Goal: Transaction & Acquisition: Purchase product/service

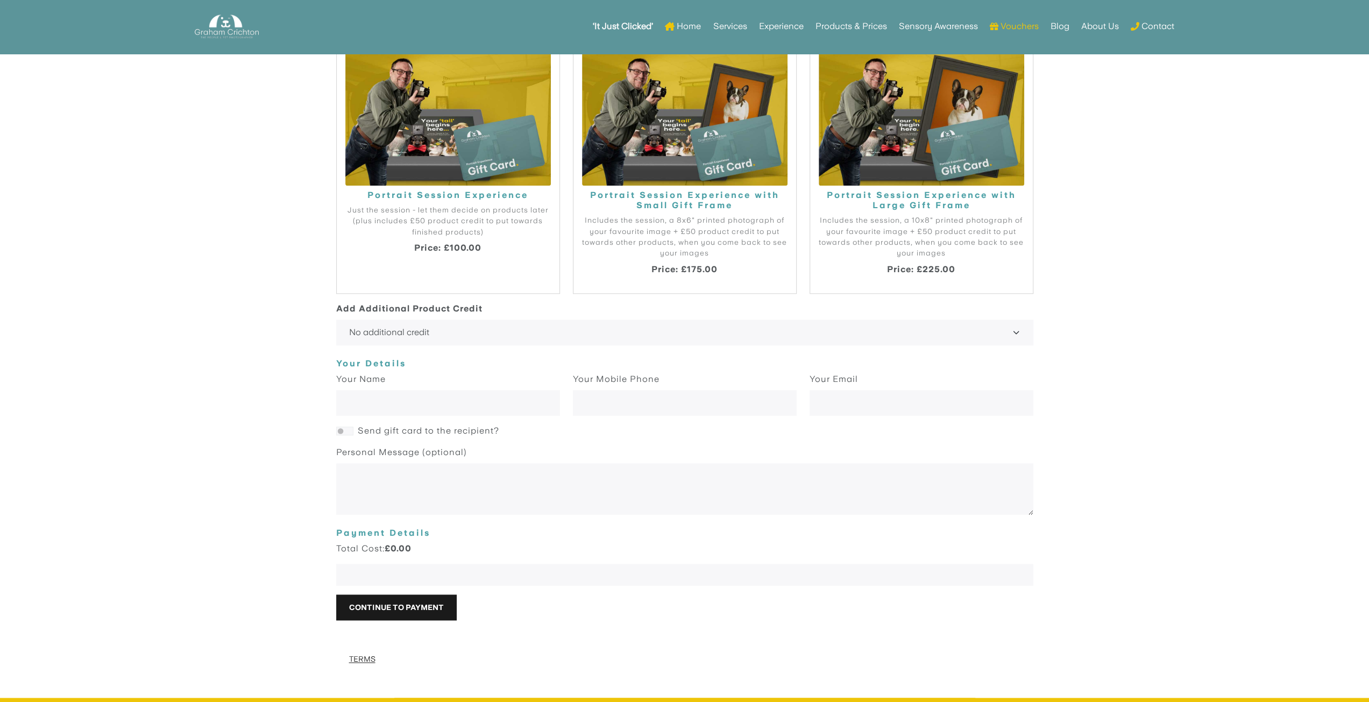
scroll to position [1429, 0]
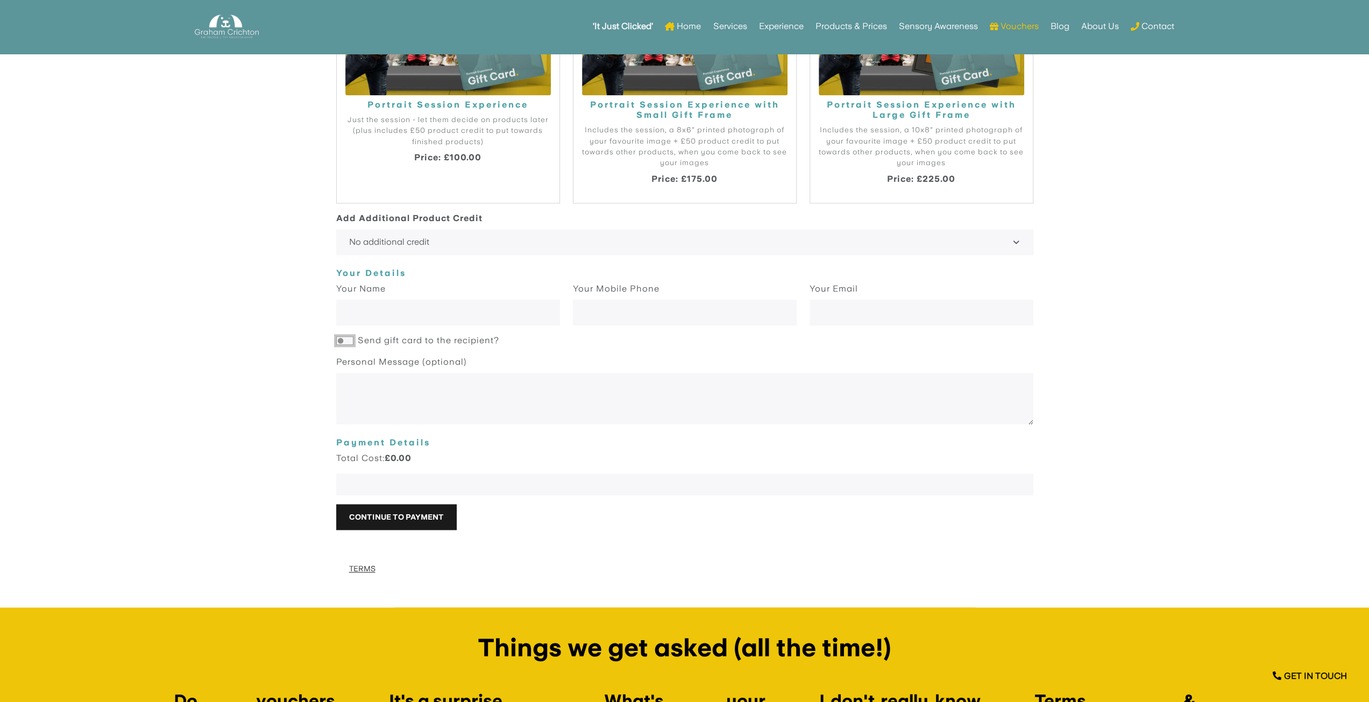
click at [346, 340] on input "Send gift card to the recipient?" at bounding box center [344, 341] width 17 height 9
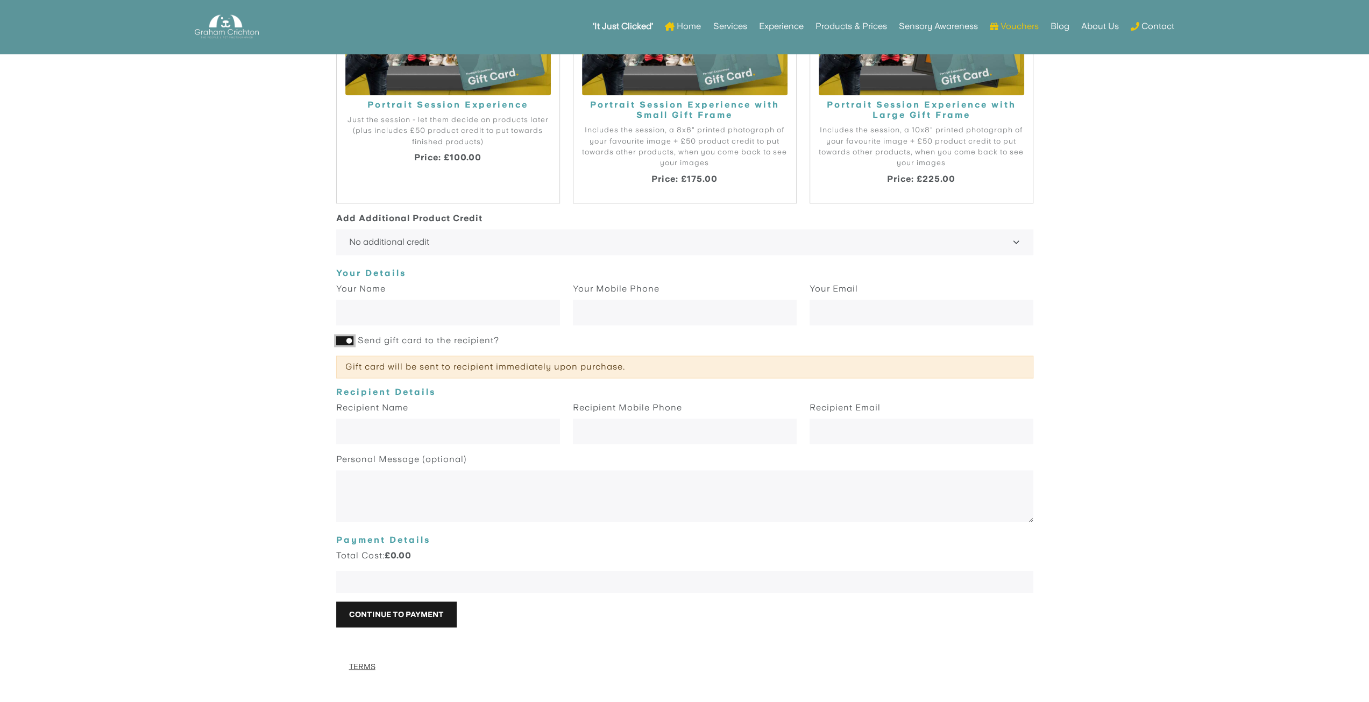
click at [345, 340] on input "Send gift card to the recipient?" at bounding box center [344, 341] width 17 height 9
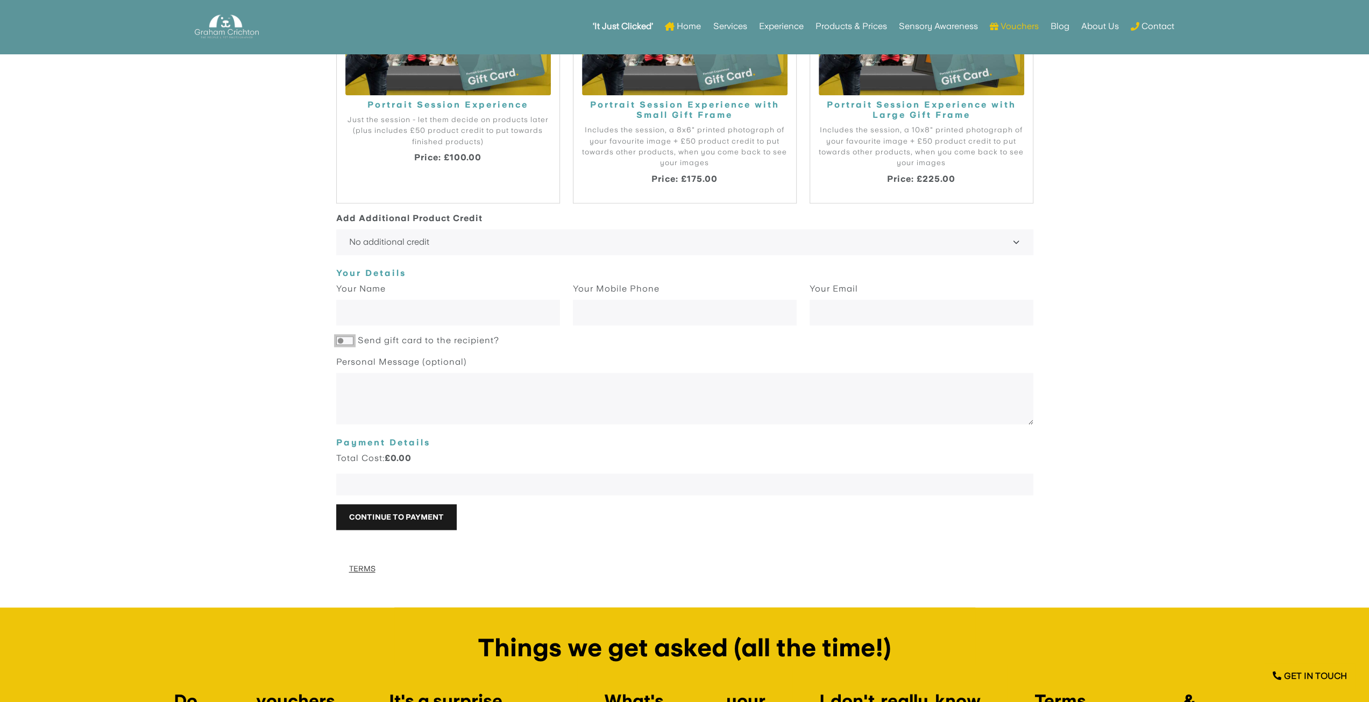
click at [344, 340] on input "Send gift card to the recipient?" at bounding box center [344, 341] width 17 height 9
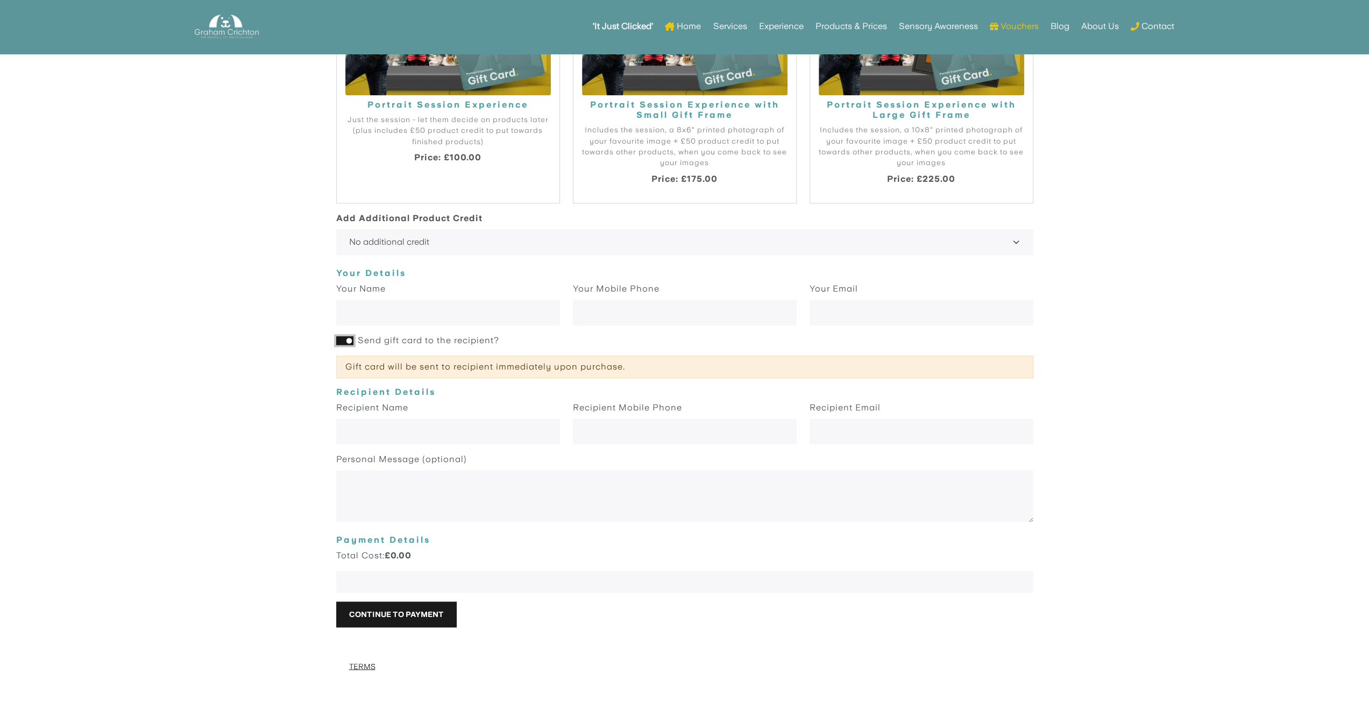
click at [344, 340] on input "Send gift card to the recipient?" at bounding box center [344, 341] width 17 height 9
checkbox input "false"
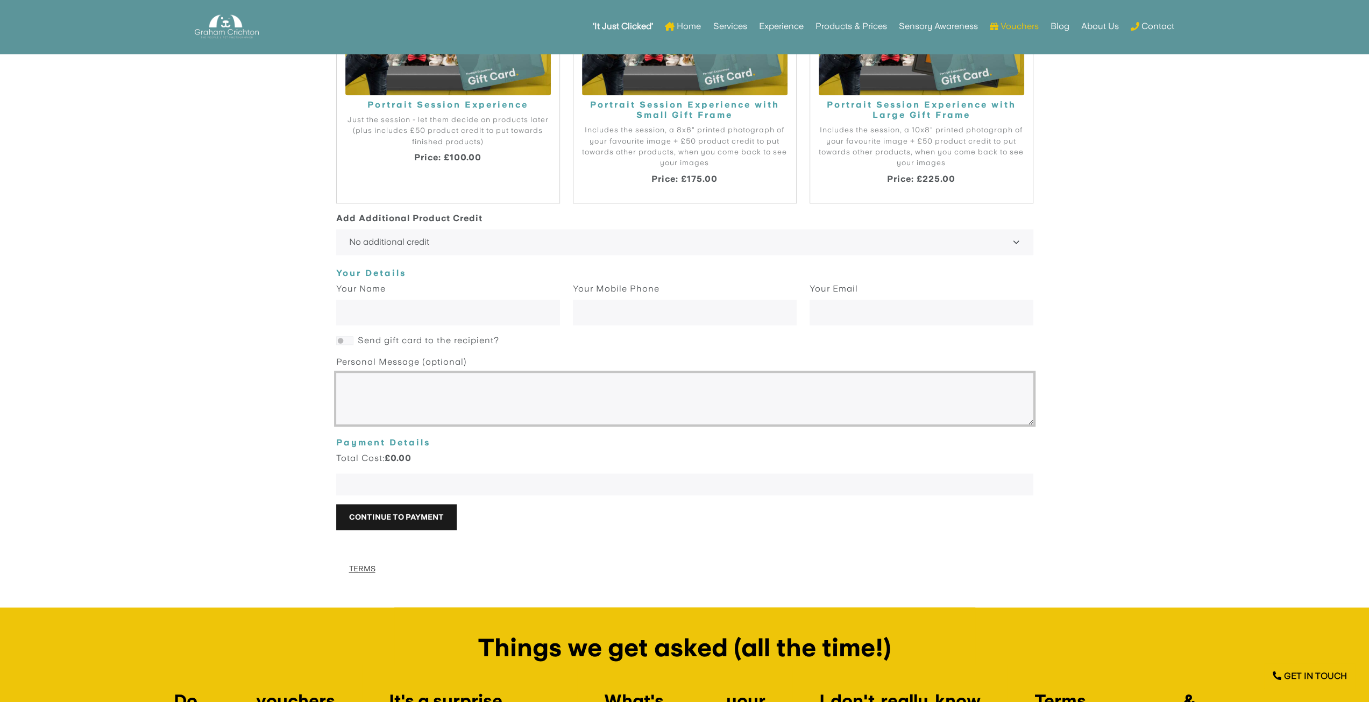
click at [380, 396] on textarea at bounding box center [684, 399] width 697 height 52
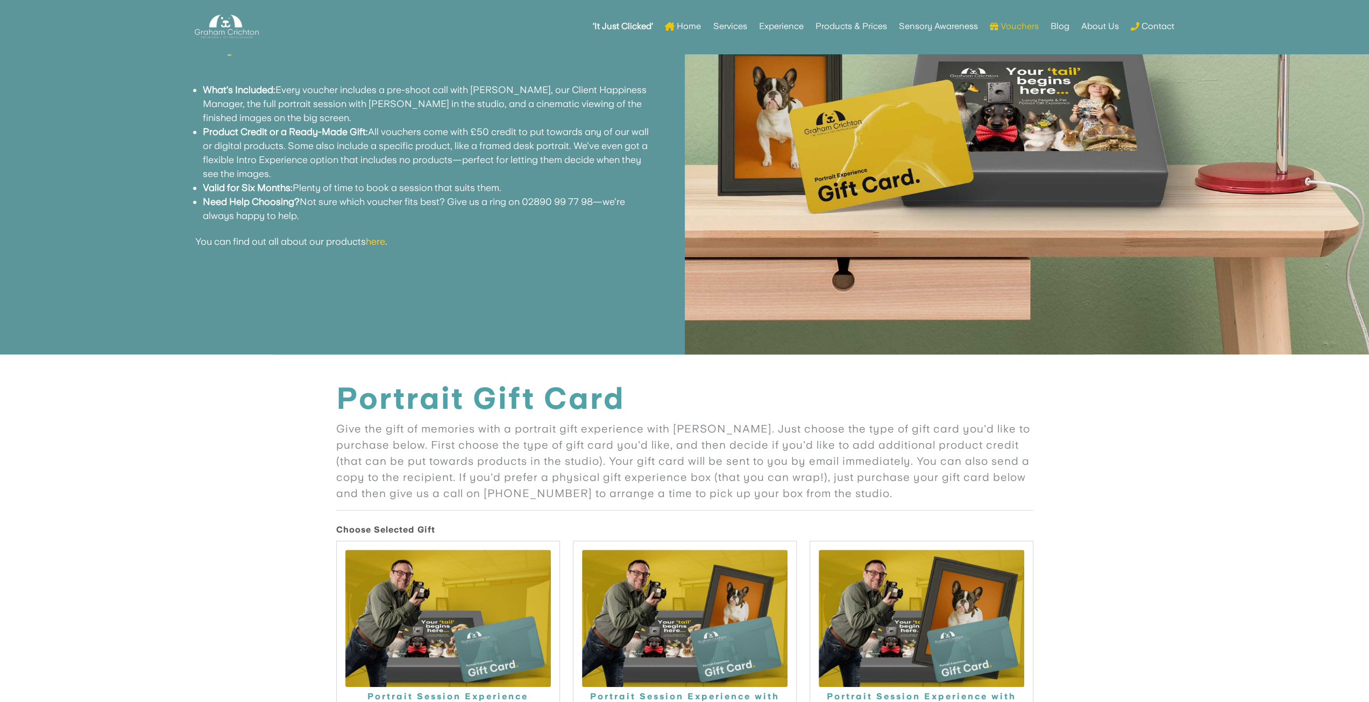
scroll to position [838, 0]
